Goal: Information Seeking & Learning: Learn about a topic

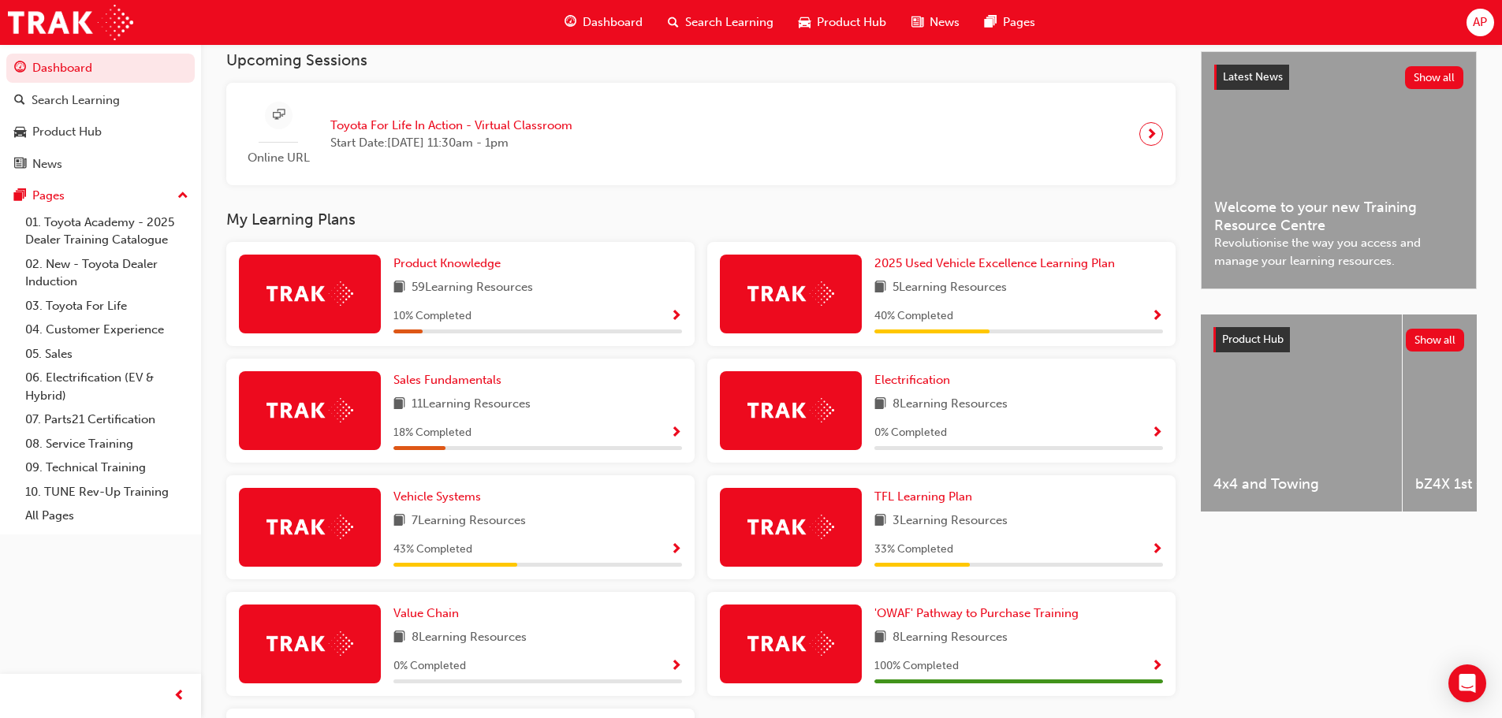
scroll to position [394, 0]
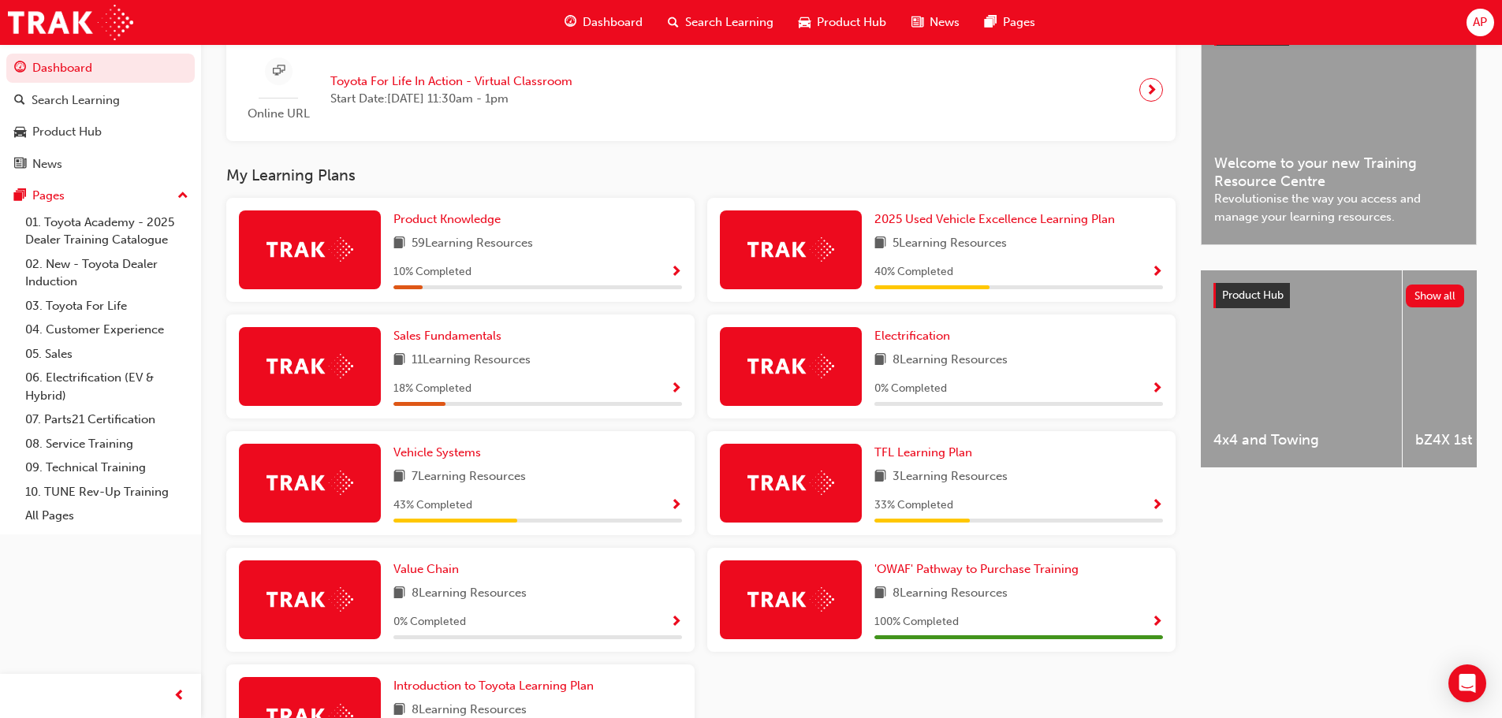
click at [543, 263] on div "Product Knowledge 59 Learning Resources 10 % Completed" at bounding box center [538, 250] width 289 height 79
click at [453, 244] on span "59 Learning Resources" at bounding box center [472, 244] width 121 height 20
click at [674, 277] on span "Show Progress" at bounding box center [676, 273] width 12 height 14
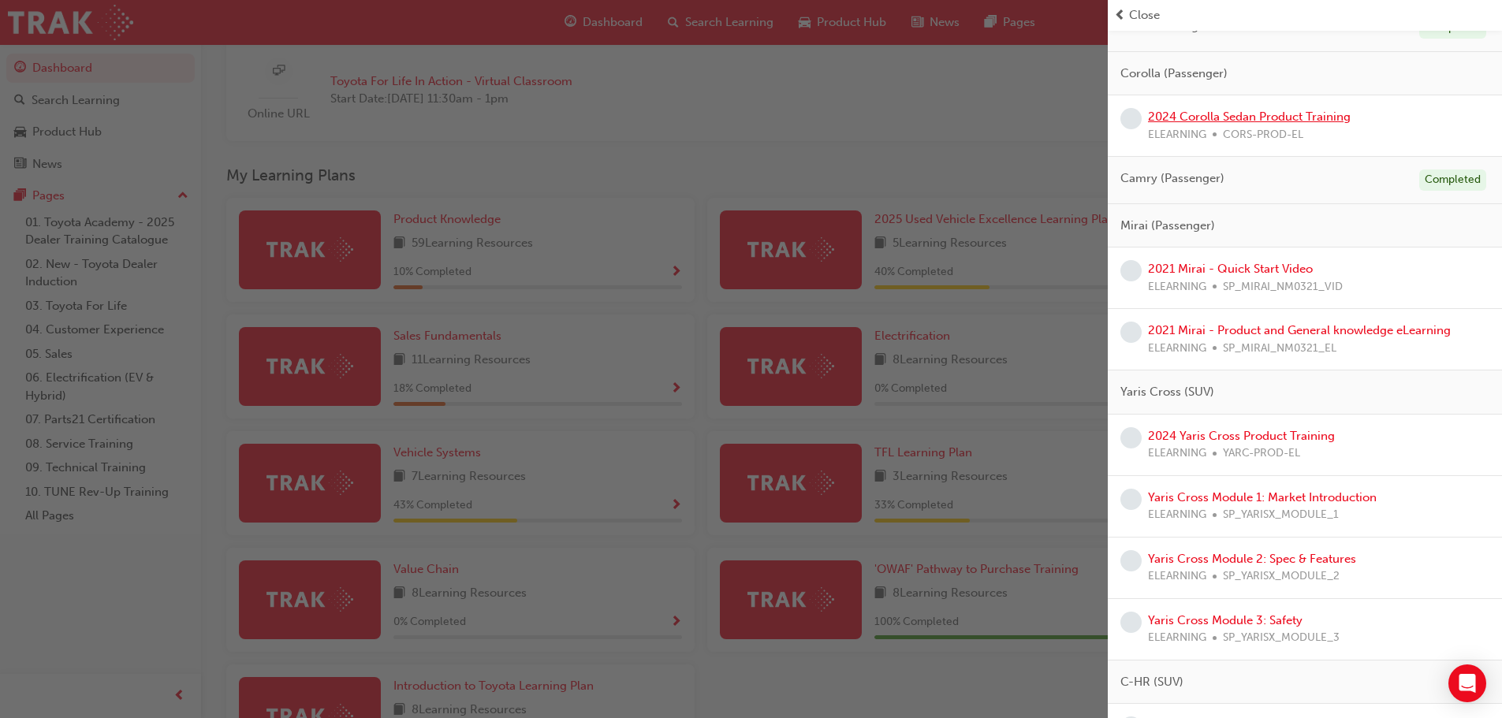
scroll to position [158, 0]
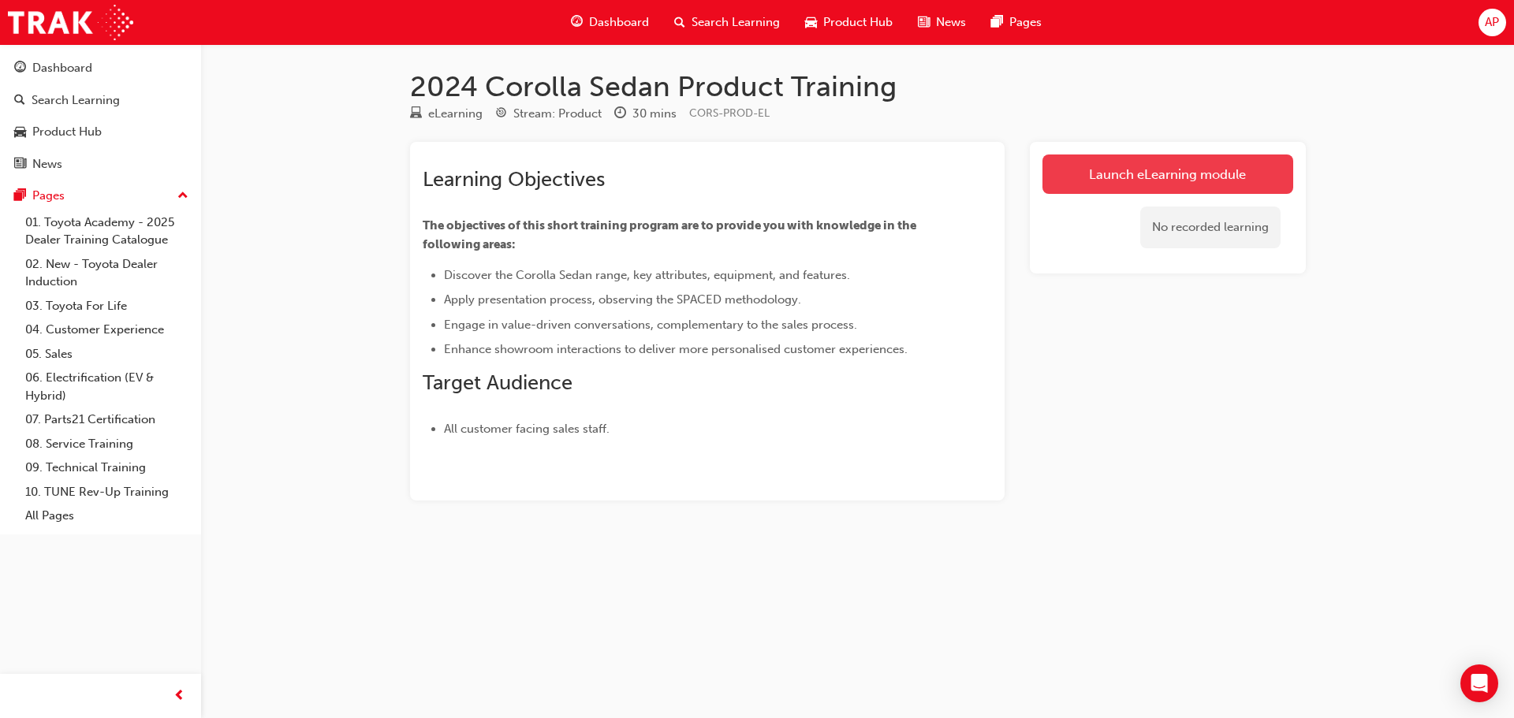
click at [1148, 188] on link "Launch eLearning module" at bounding box center [1168, 174] width 251 height 39
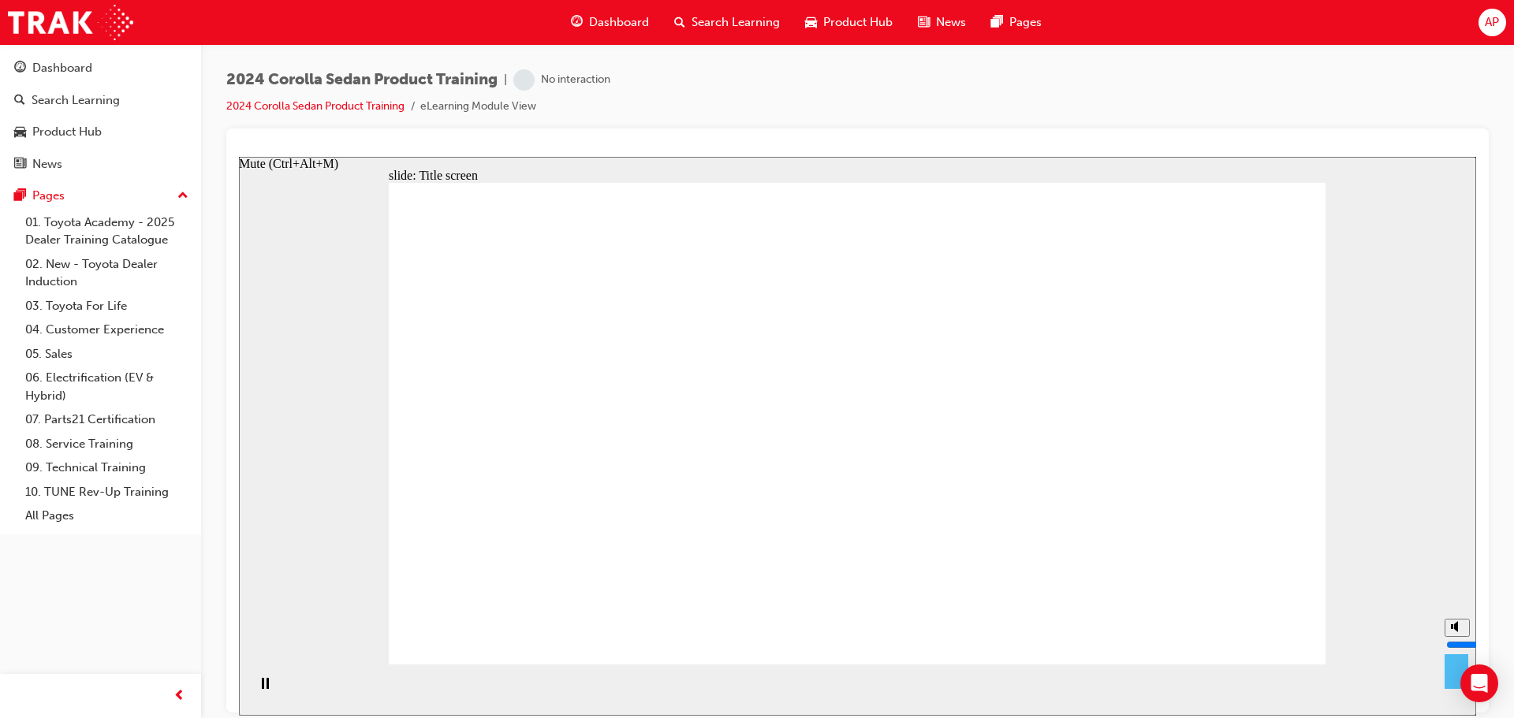
click at [1455, 685] on div "misc controls" at bounding box center [1457, 659] width 24 height 83
click at [1449, 636] on button "Mute (Ctrl+Alt+M)" at bounding box center [1457, 627] width 25 height 18
type input "0"
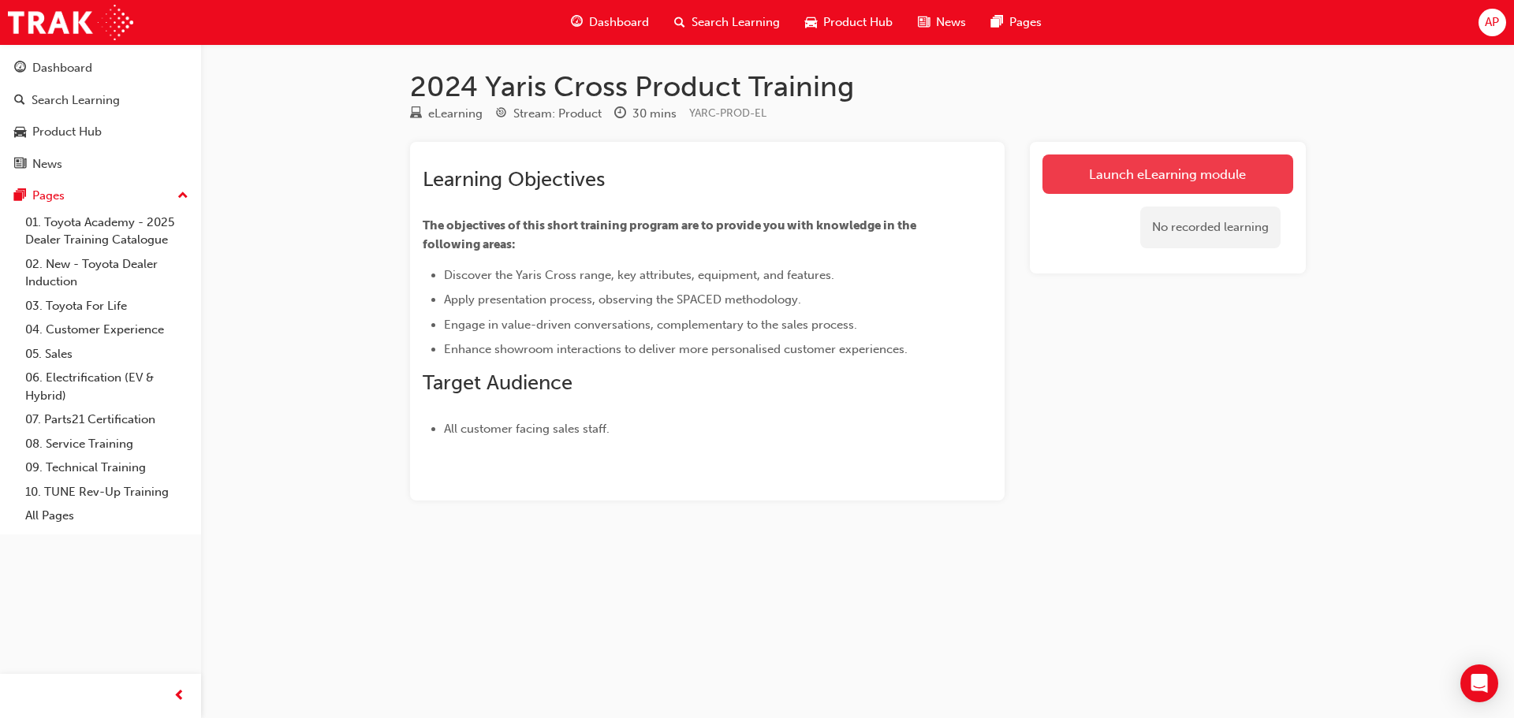
click at [1166, 188] on link "Launch eLearning module" at bounding box center [1168, 174] width 251 height 39
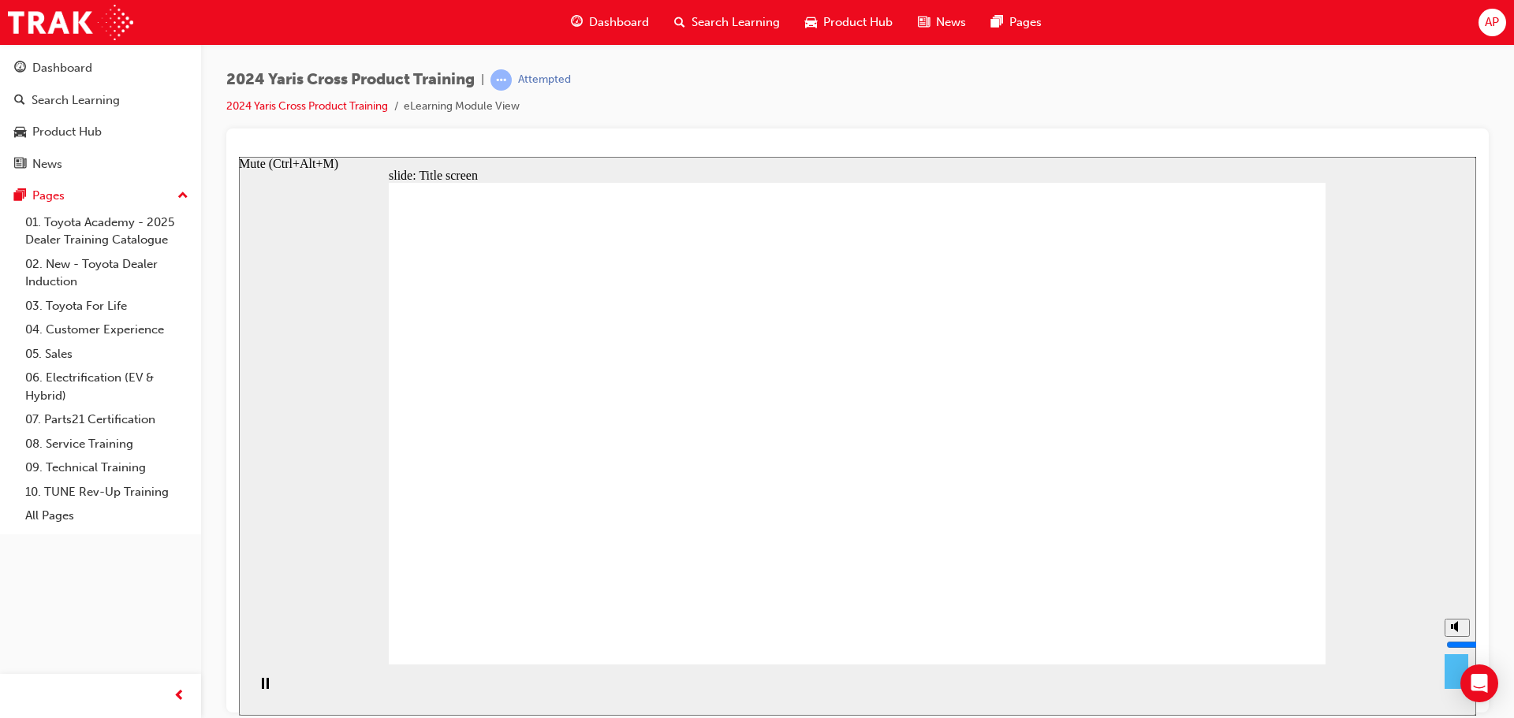
click at [1454, 632] on circle "Mute (Ctrl+Alt+M)" at bounding box center [1458, 626] width 10 height 10
type input "0"
